Goal: Browse casually

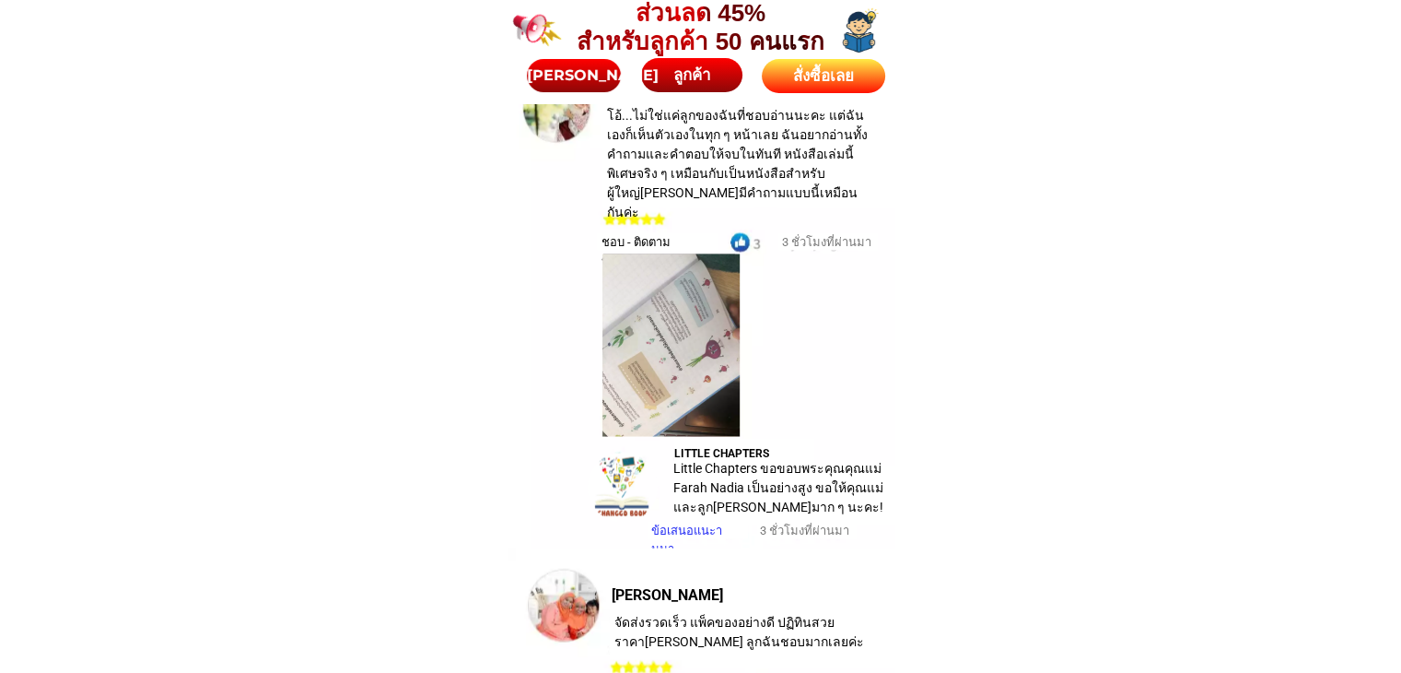
scroll to position [10493, 0]
